Goal: Transaction & Acquisition: Book appointment/travel/reservation

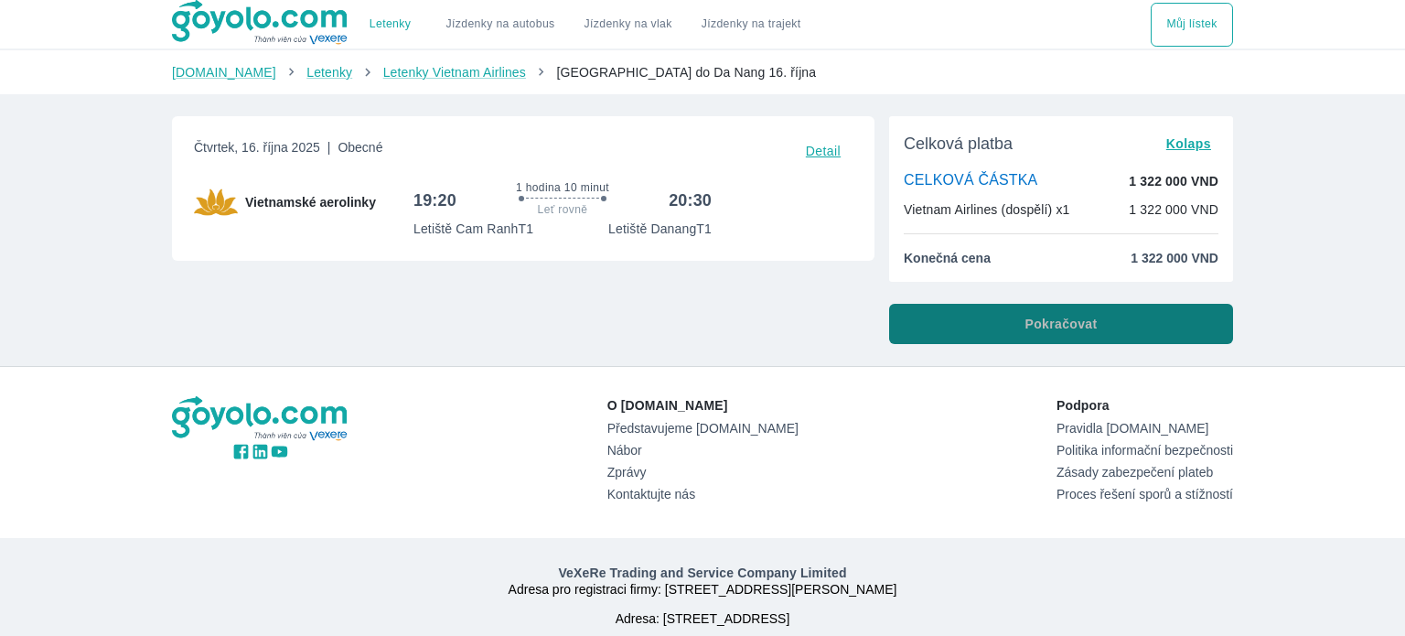
click at [1061, 328] on font "Pokračovat" at bounding box center [1061, 324] width 72 height 15
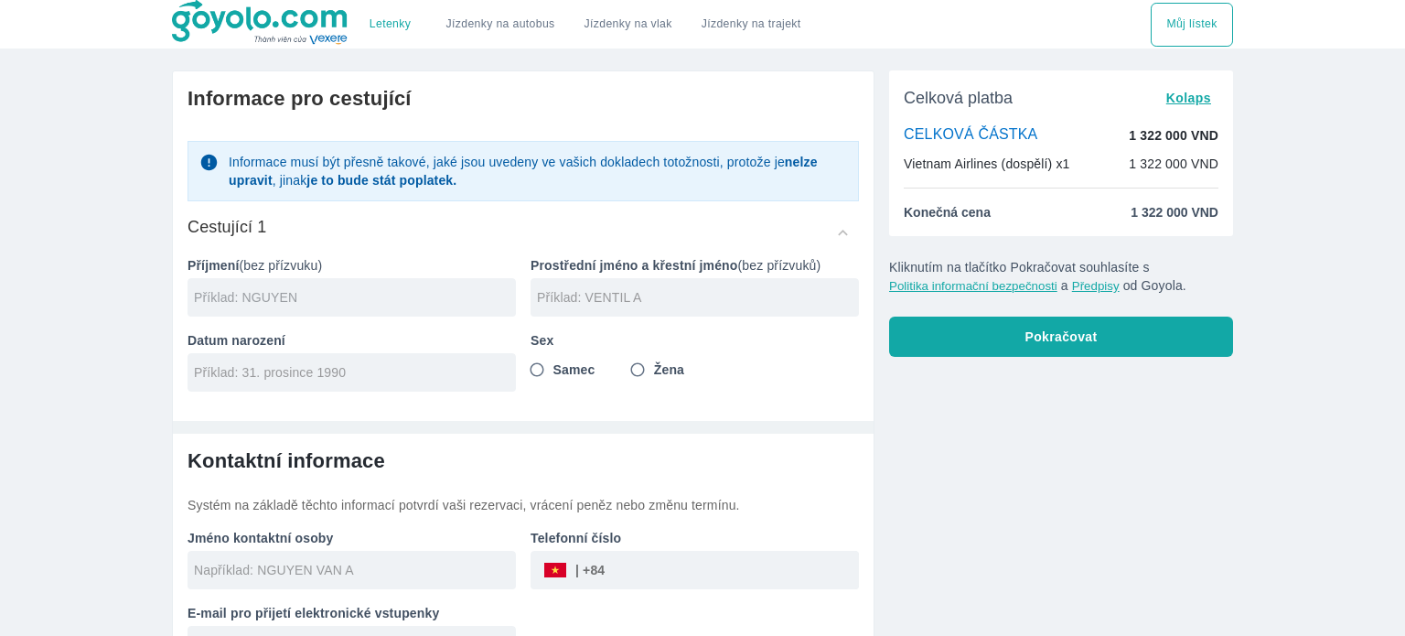
click at [417, 300] on input "text" at bounding box center [355, 297] width 322 height 18
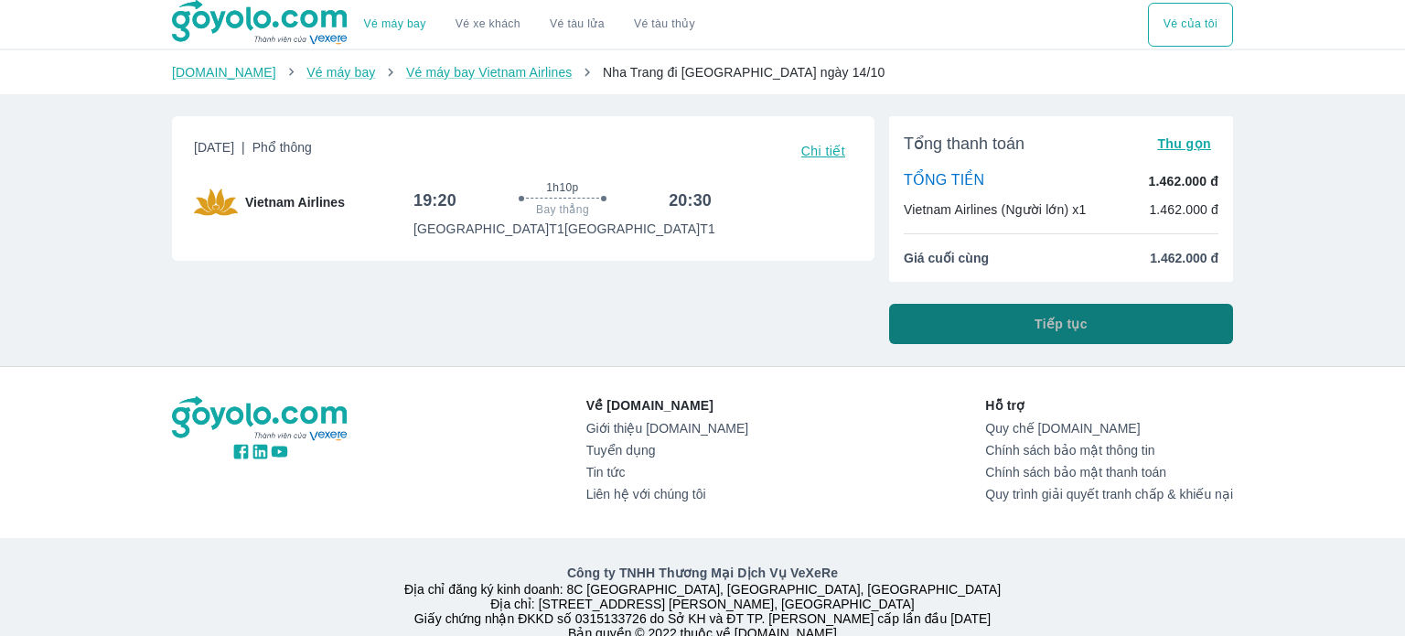
click at [1032, 323] on button "Tiếp tục" at bounding box center [1061, 324] width 344 height 40
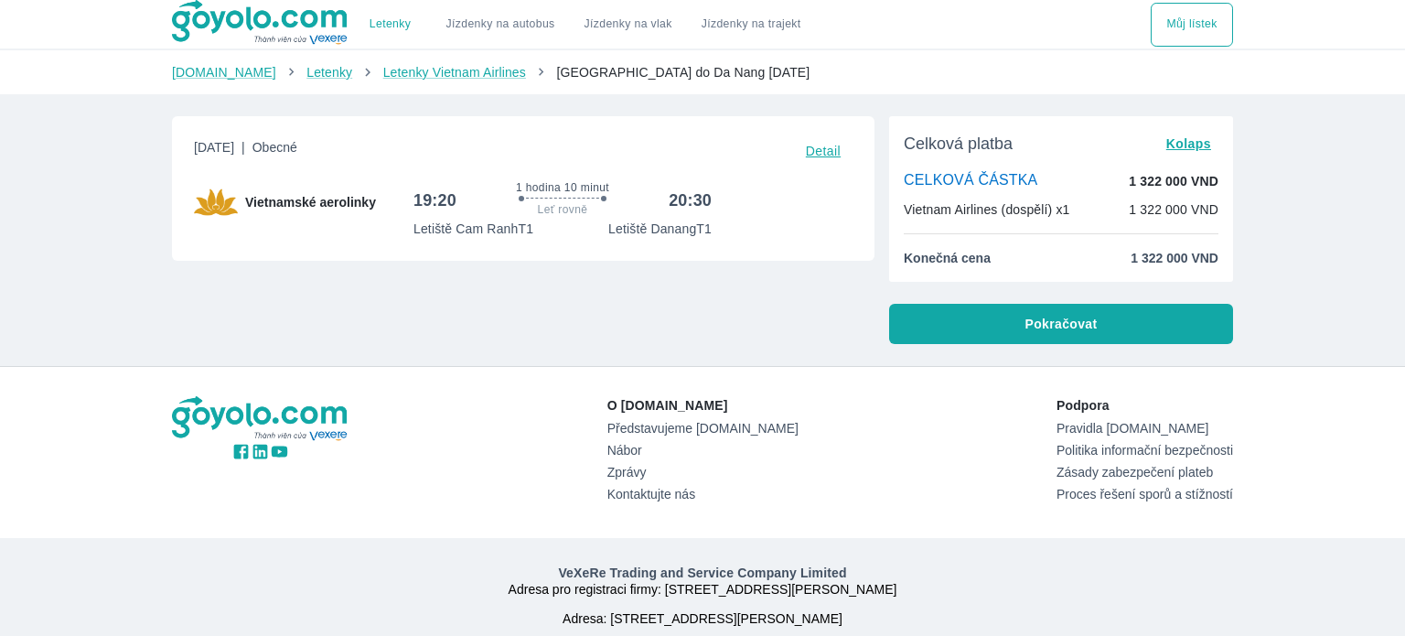
click at [1089, 326] on font "Pokračovat" at bounding box center [1061, 324] width 72 height 15
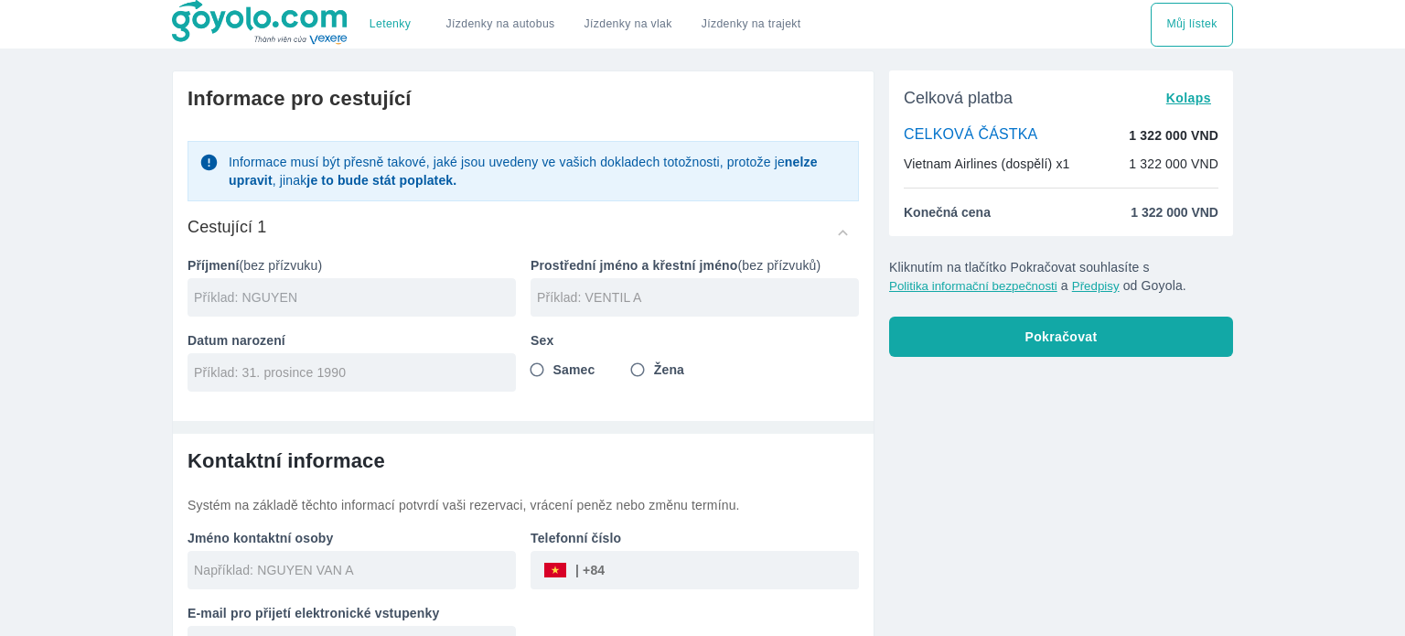
click at [384, 302] on input "text" at bounding box center [355, 297] width 322 height 18
